Goal: Task Accomplishment & Management: Use online tool/utility

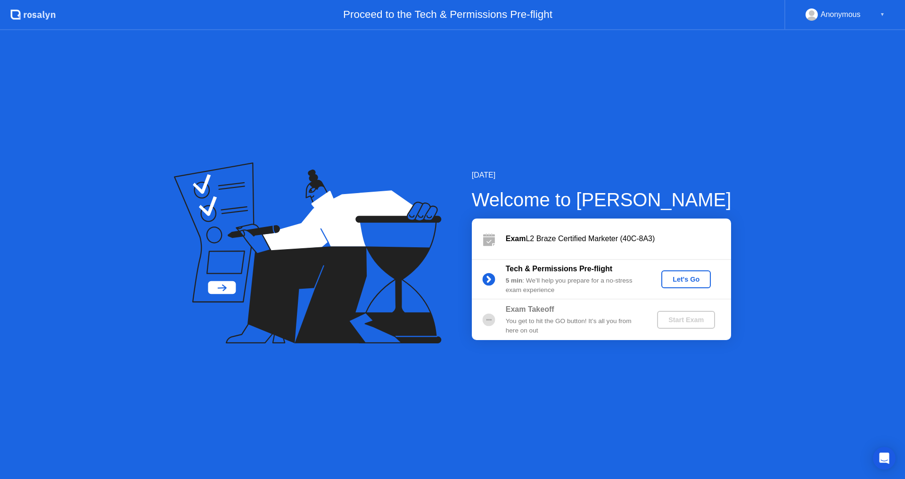
click at [689, 281] on div "Let's Go" at bounding box center [686, 280] width 42 height 8
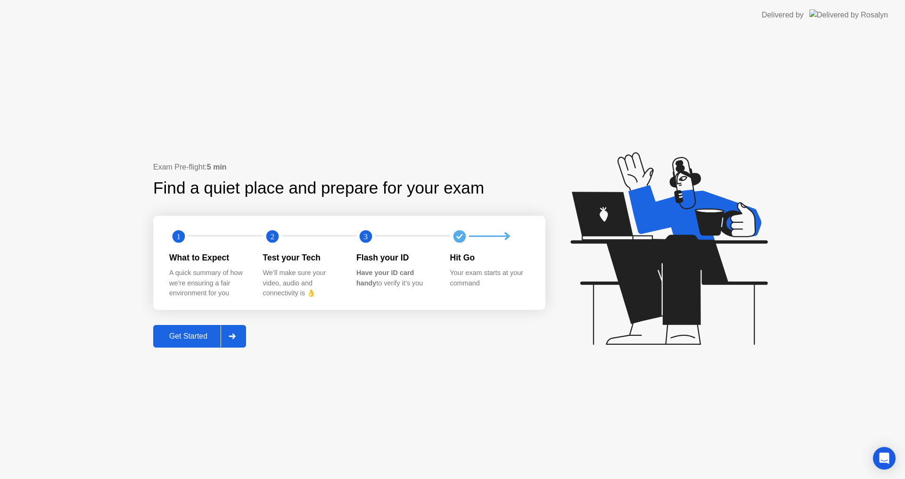
click at [196, 339] on div "Get Started" at bounding box center [188, 336] width 65 height 8
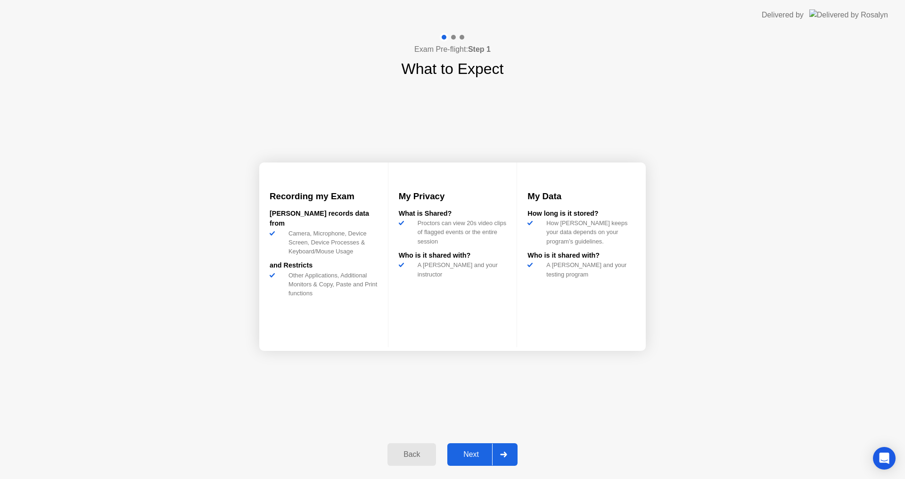
click at [477, 454] on div "Next" at bounding box center [471, 454] width 42 height 8
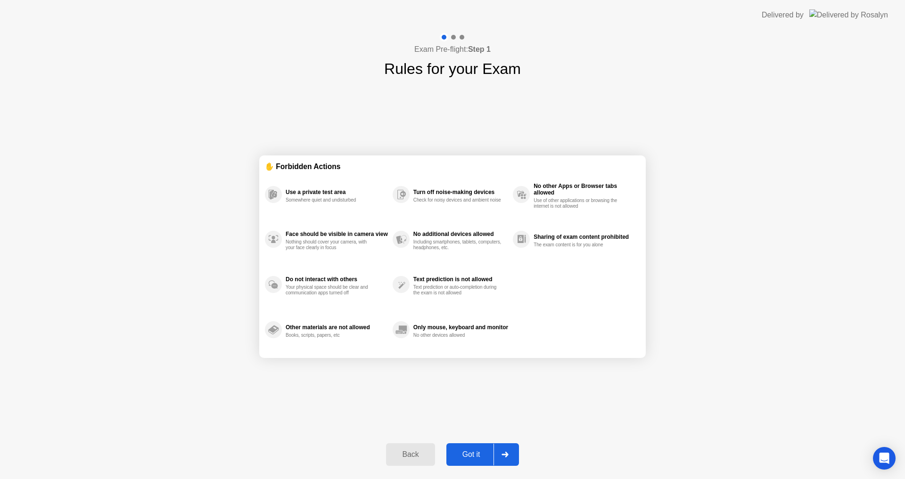
click at [477, 455] on div "Got it" at bounding box center [471, 454] width 44 height 8
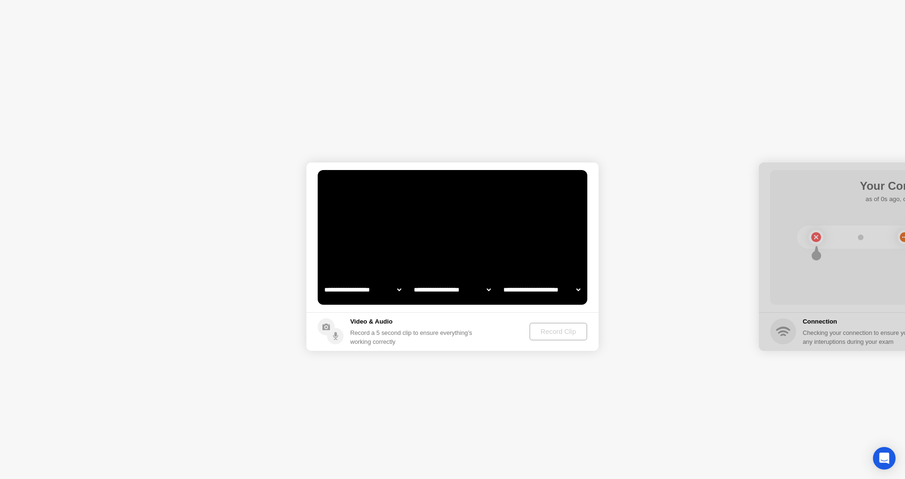
select select "**********"
select select "*******"
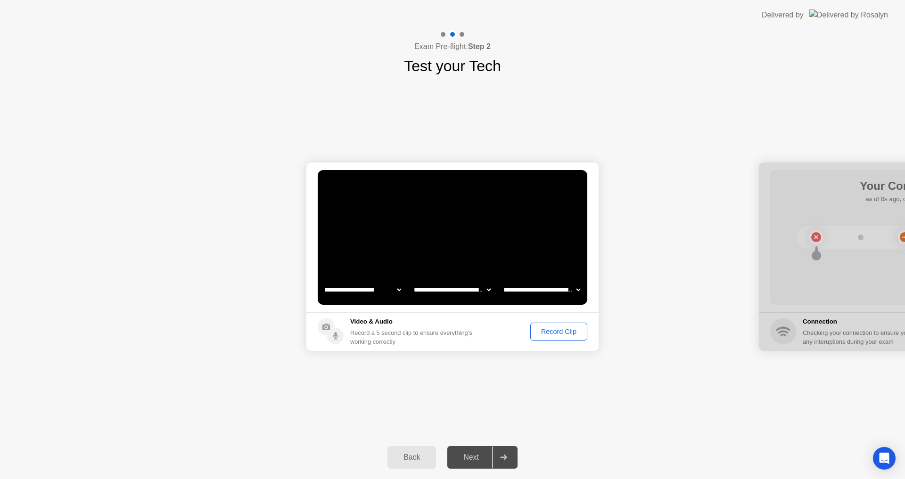
click at [568, 329] on div "Record Clip" at bounding box center [558, 332] width 50 height 8
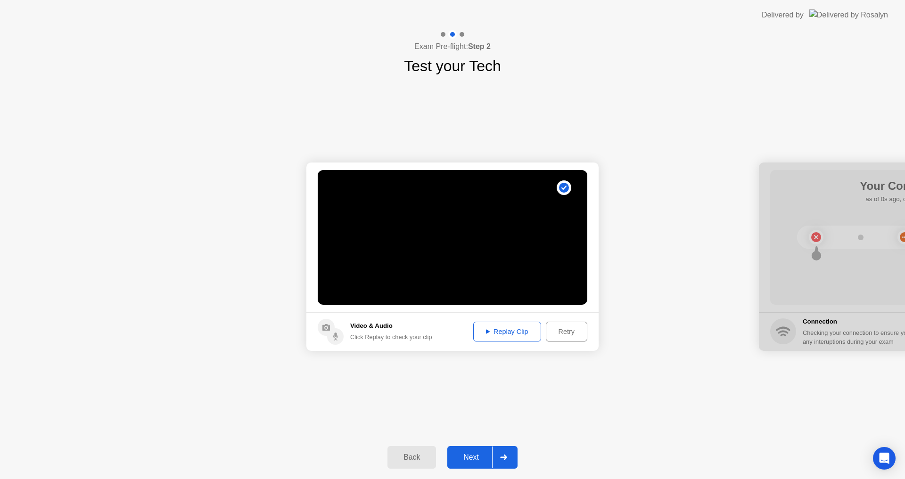
click at [568, 331] on div "Retry" at bounding box center [566, 332] width 35 height 8
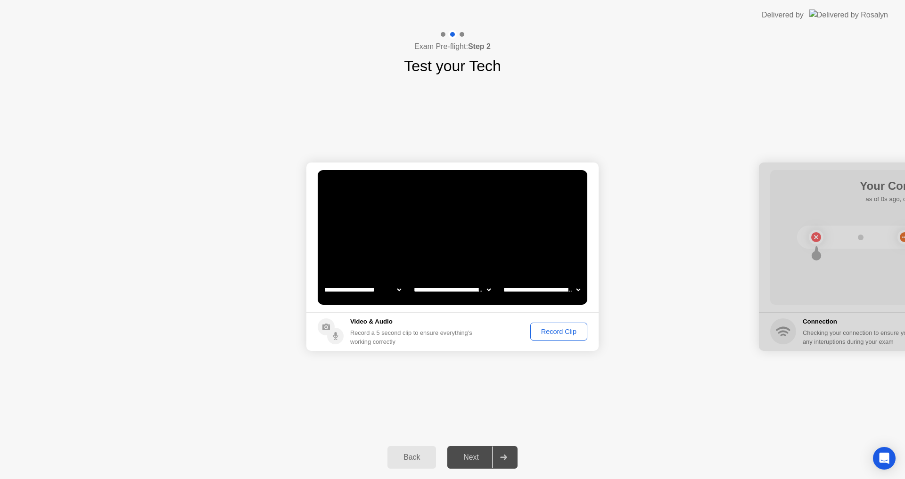
click at [556, 330] on div "Record Clip" at bounding box center [558, 332] width 50 height 8
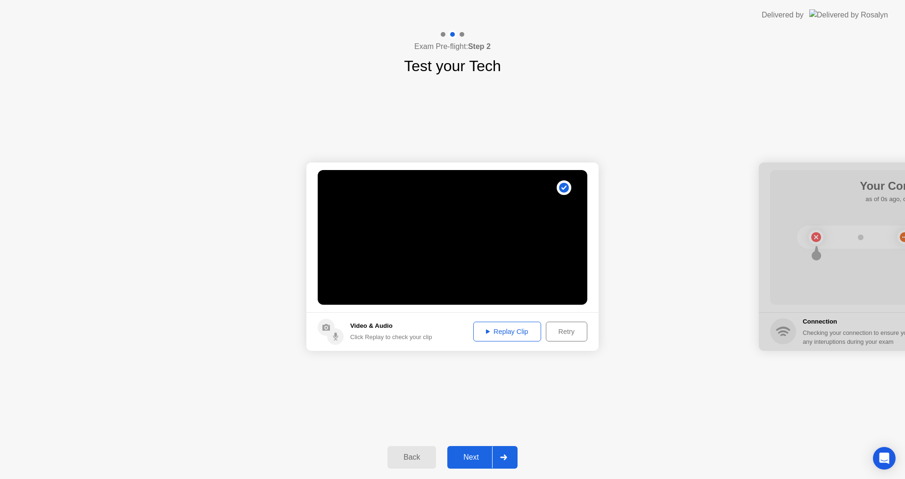
click at [510, 330] on div "Replay Clip" at bounding box center [506, 332] width 61 height 8
click at [473, 457] on div "Next" at bounding box center [471, 457] width 42 height 8
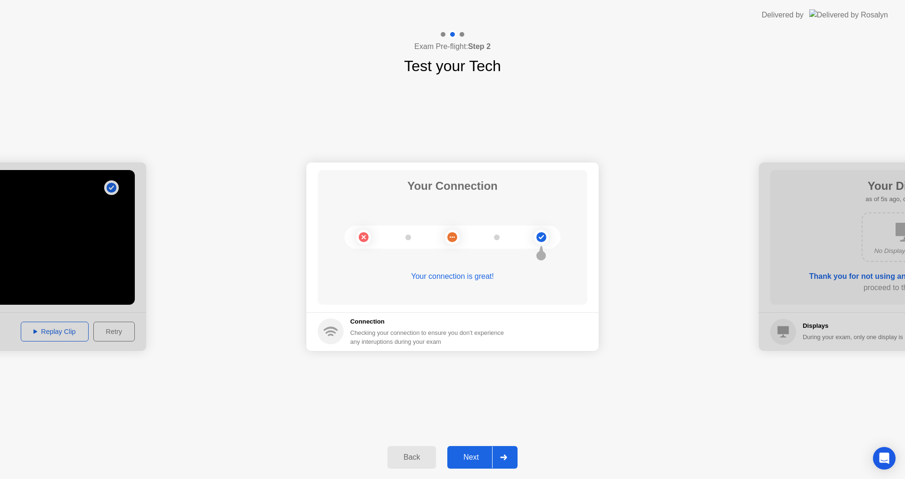
click at [476, 458] on div "Next" at bounding box center [471, 457] width 42 height 8
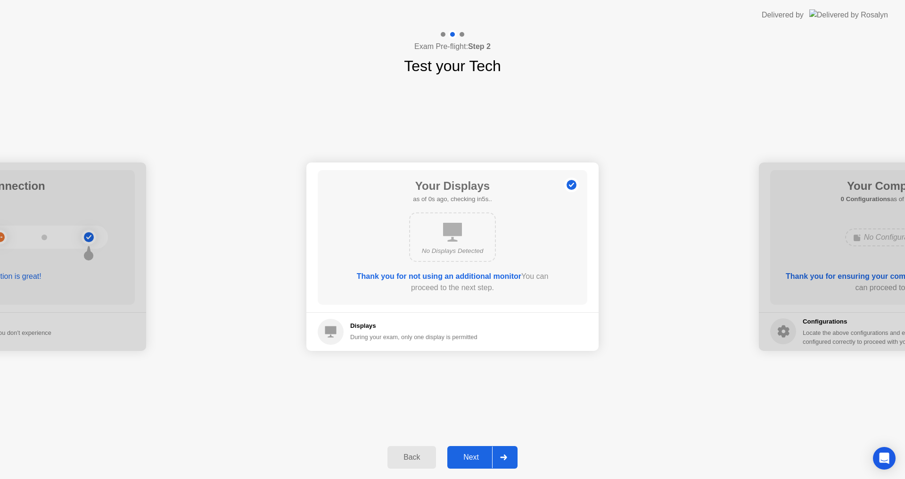
click at [474, 458] on div "Next" at bounding box center [471, 457] width 42 height 8
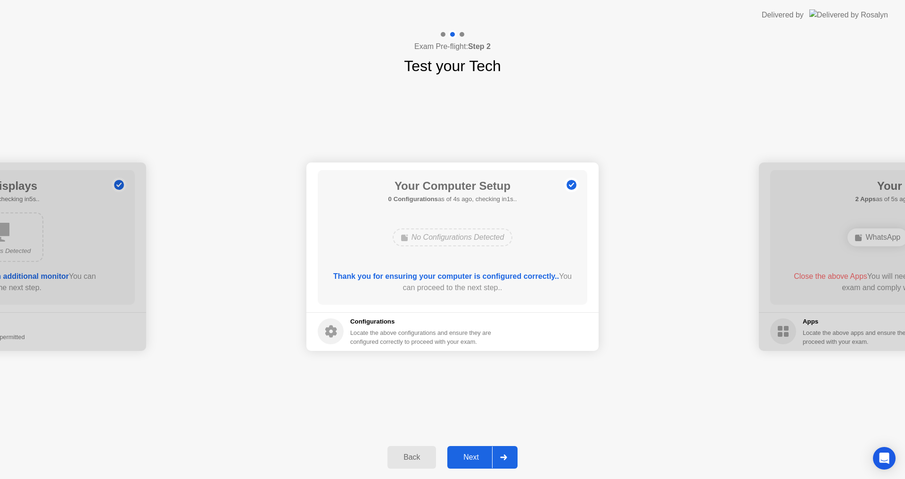
click at [474, 458] on div "Next" at bounding box center [471, 457] width 42 height 8
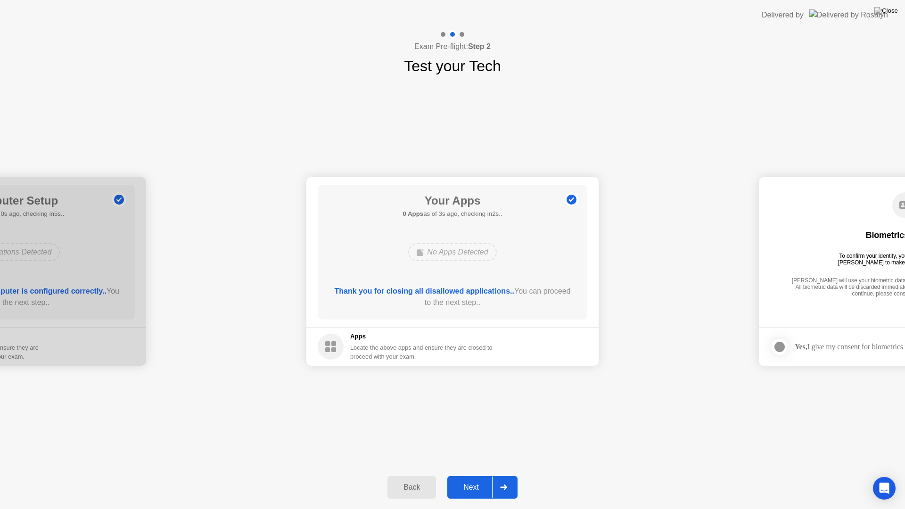
click at [477, 479] on div "Next" at bounding box center [471, 487] width 42 height 8
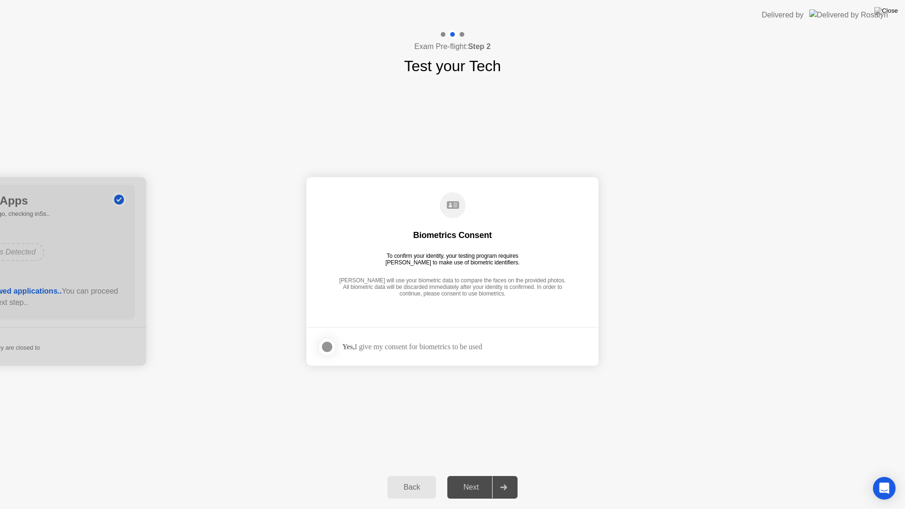
click at [475, 479] on div "Next" at bounding box center [471, 487] width 42 height 8
click at [328, 346] on div at bounding box center [326, 346] width 11 height 11
click at [472, 479] on div "Next" at bounding box center [471, 487] width 42 height 8
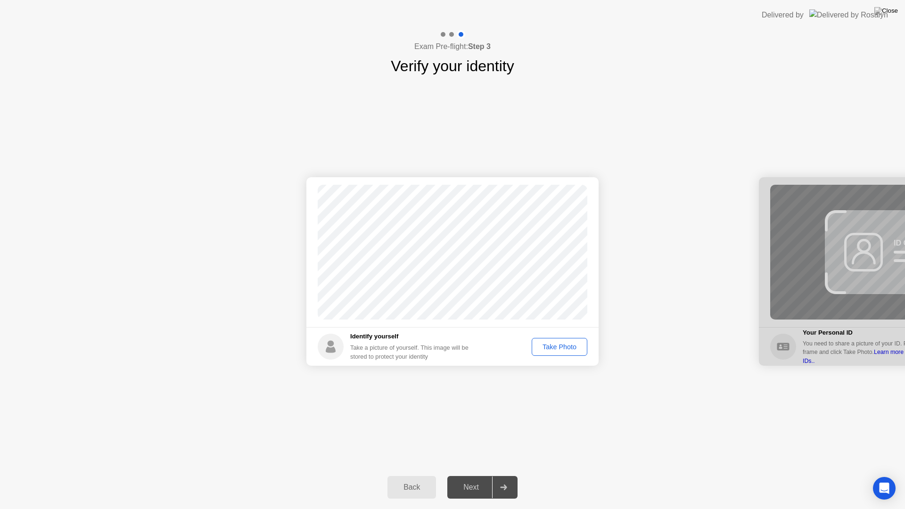
click at [554, 343] on div "Take Photo" at bounding box center [559, 347] width 49 height 8
click at [476, 479] on div "Next" at bounding box center [471, 487] width 42 height 8
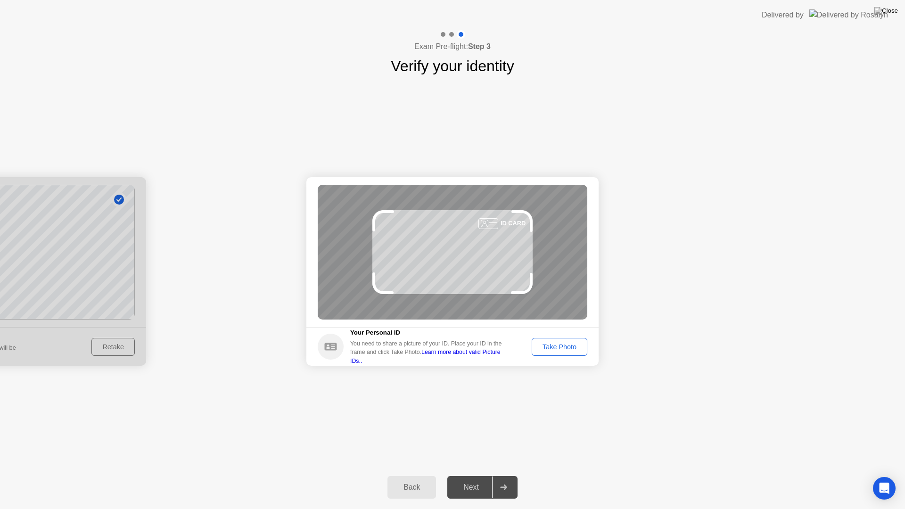
click at [554, 346] on div "Take Photo" at bounding box center [559, 347] width 49 height 8
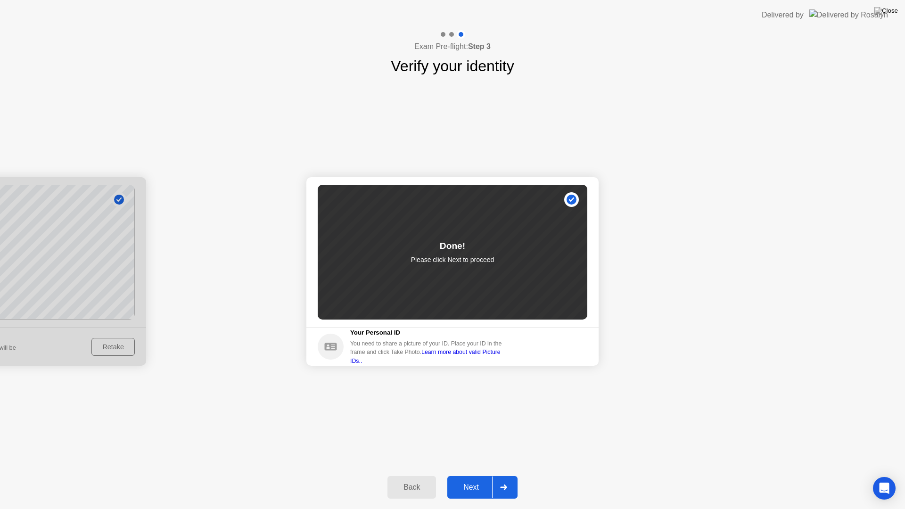
click at [479, 479] on div "Next" at bounding box center [471, 487] width 42 height 8
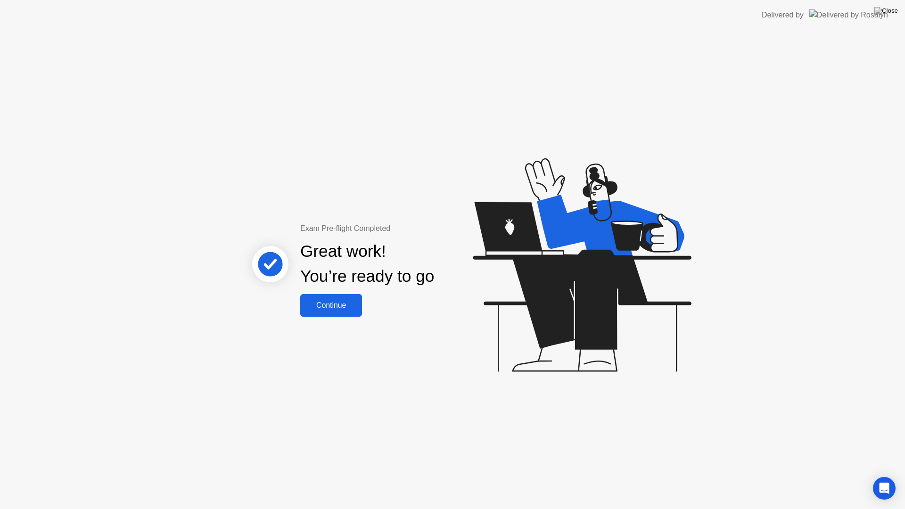
click at [330, 308] on div "Continue" at bounding box center [331, 305] width 56 height 8
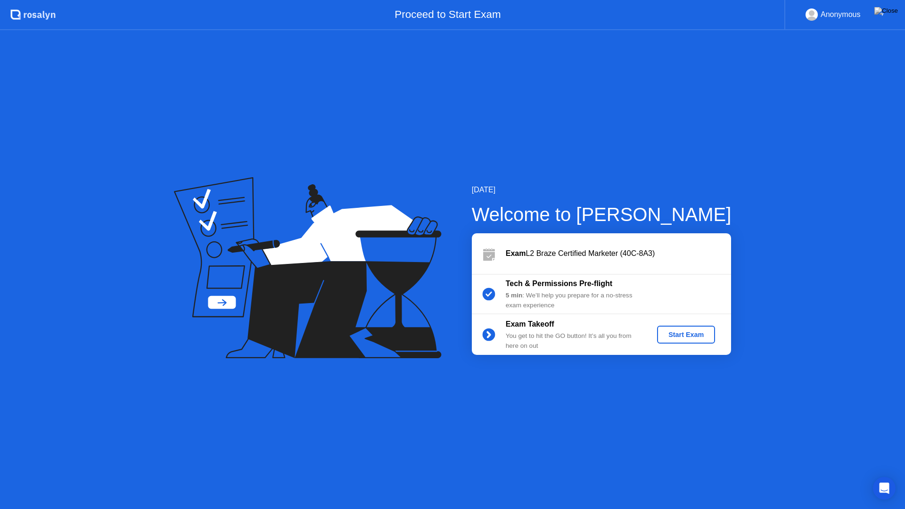
click at [691, 333] on div "Start Exam" at bounding box center [686, 335] width 50 height 8
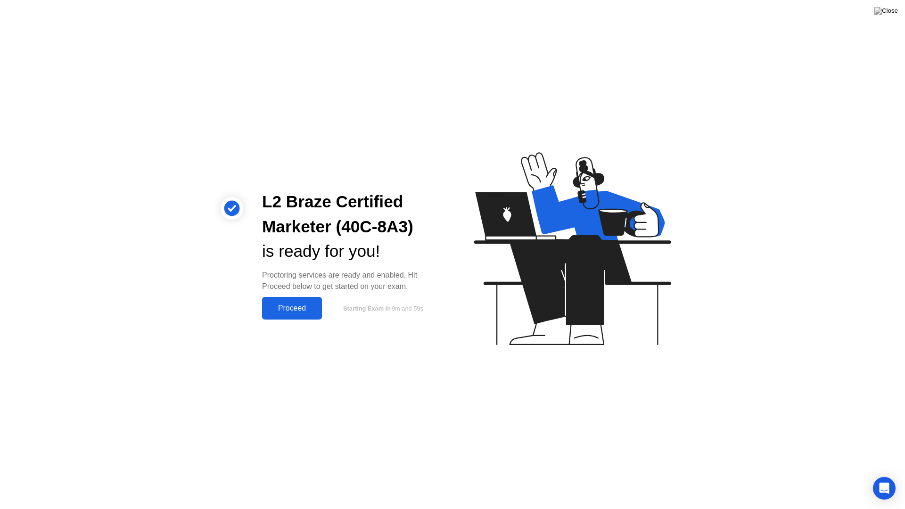
click at [295, 305] on div "Proceed" at bounding box center [292, 308] width 54 height 8
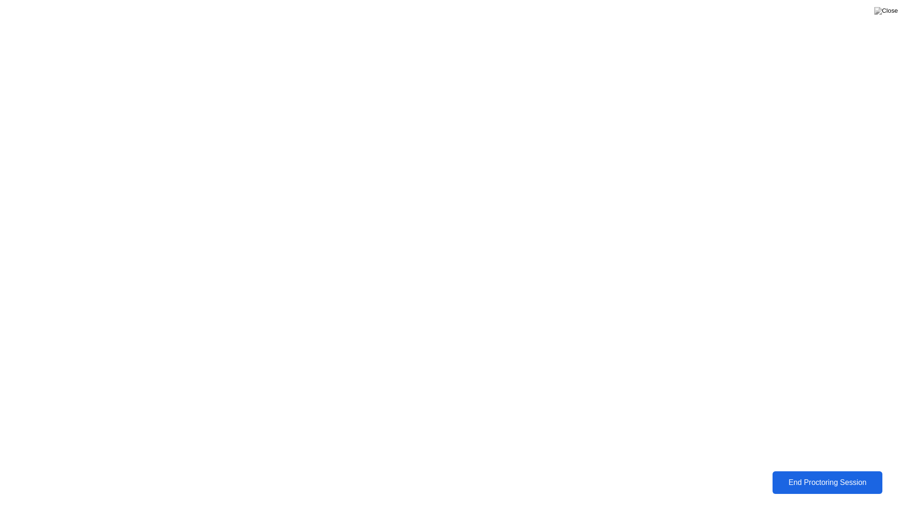
click at [811, 479] on div "End Proctoring Session" at bounding box center [827, 482] width 105 height 8
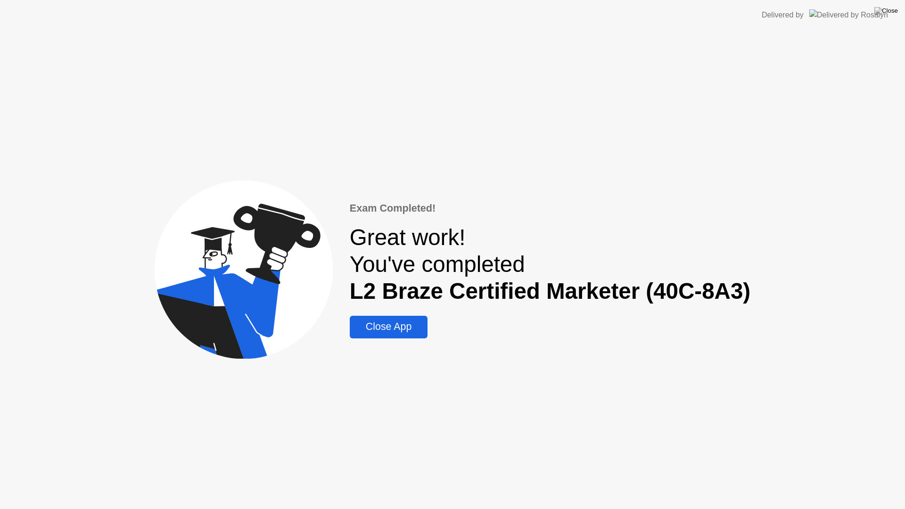
click at [392, 327] on div "Close App" at bounding box center [388, 327] width 72 height 12
